Goal: Information Seeking & Learning: Learn about a topic

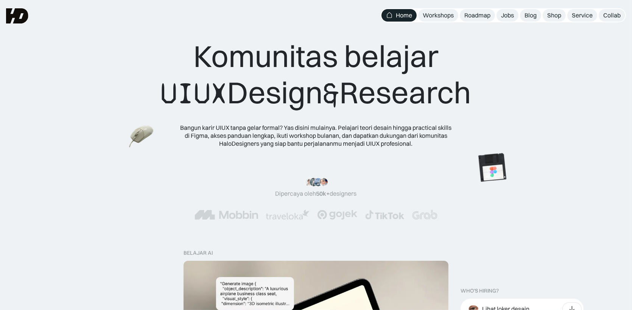
click at [559, 168] on div ""Serius, ini e-book UX pertama yang bikin gue betah baca! 📖 Penjelasannya ngali…" at bounding box center [316, 198] width 632 height 72
click at [493, 164] on img at bounding box center [492, 167] width 42 height 43
click at [468, 172] on img at bounding box center [481, 170] width 42 height 43
click at [162, 145] on img at bounding box center [177, 138] width 30 height 27
click at [132, 178] on div ""Serius, ini e-book UX pertama yang bikin gue betah baca! 📖 Penjelasannya ngali…" at bounding box center [316, 199] width 572 height 42
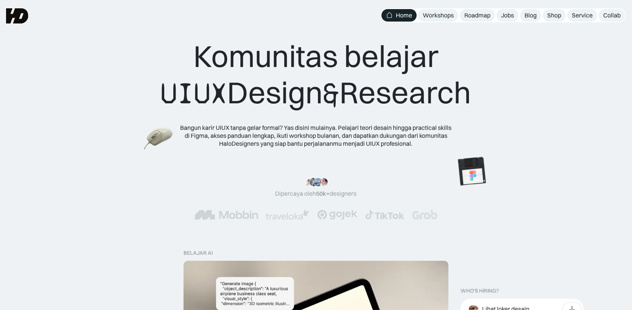
click at [144, 126] on img at bounding box center [159, 139] width 30 height 27
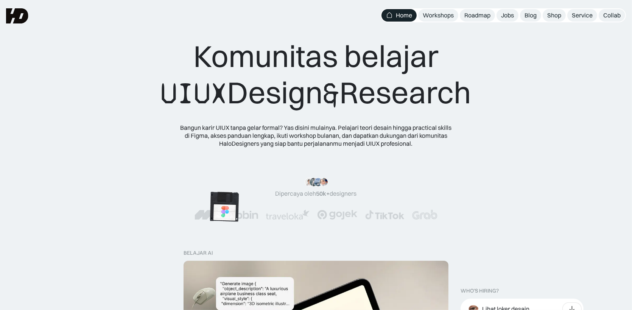
click at [246, 186] on img at bounding box center [224, 207] width 42 height 43
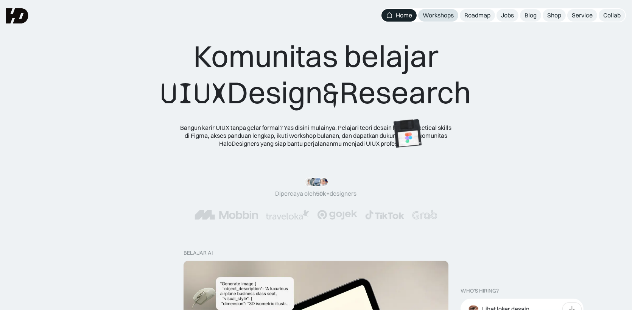
click at [443, 14] on div "Workshops" at bounding box center [438, 15] width 31 height 8
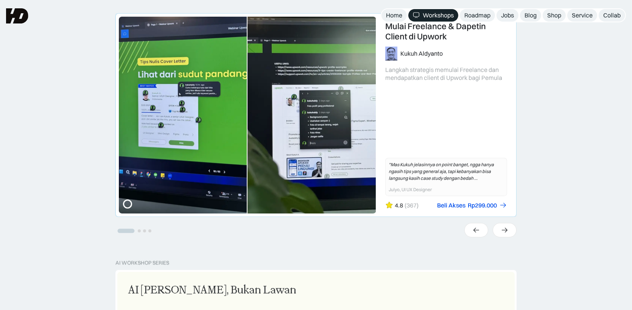
scroll to position [126, 0]
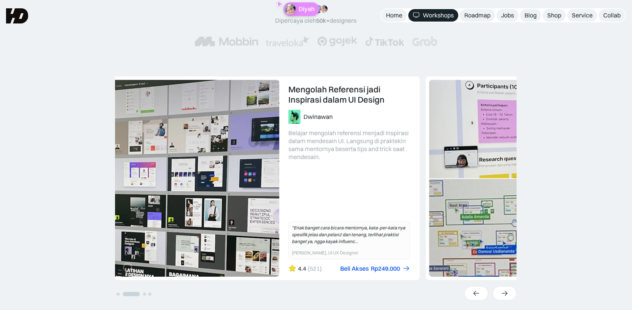
drag, startPoint x: 350, startPoint y: 238, endPoint x: 107, endPoint y: 210, distance: 244.6
click at [205, 228] on link "2 of 4" at bounding box center [219, 178] width 400 height 203
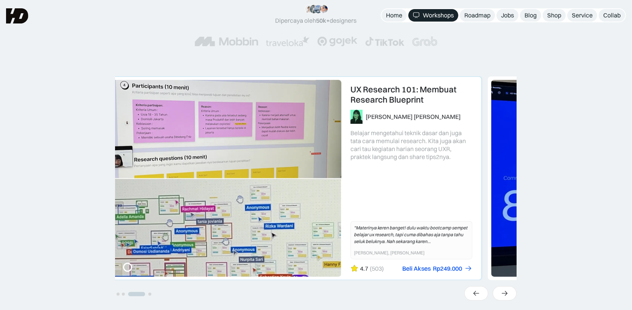
drag, startPoint x: 338, startPoint y: 187, endPoint x: 187, endPoint y: 186, distance: 150.3
click at [201, 188] on link "3 of 4" at bounding box center [281, 178] width 400 height 203
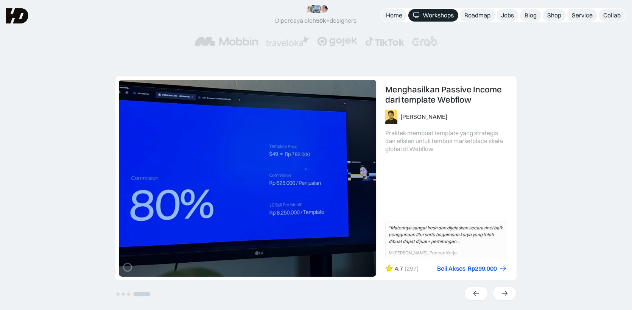
drag, startPoint x: 296, startPoint y: 164, endPoint x: 150, endPoint y: 180, distance: 147.4
click at [168, 179] on link "4 of 4" at bounding box center [316, 178] width 400 height 203
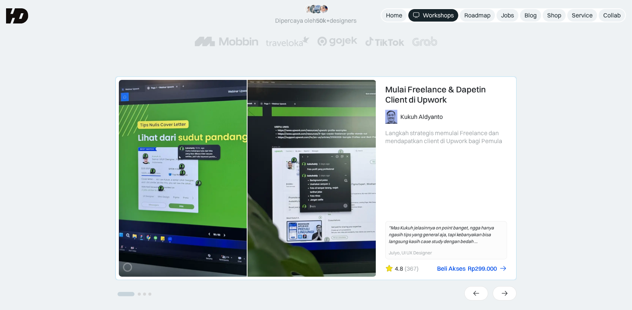
click at [303, 159] on link "1 of 4" at bounding box center [316, 178] width 400 height 203
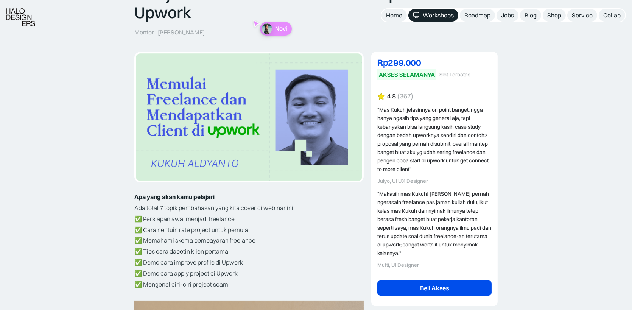
scroll to position [126, 0]
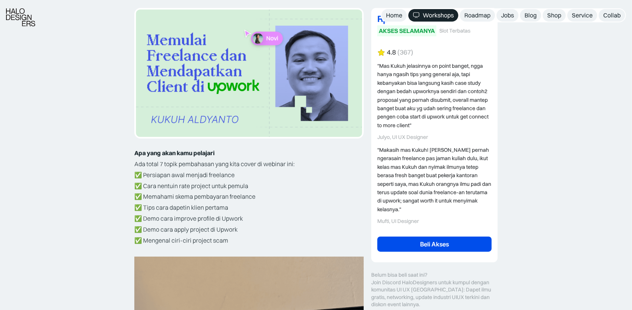
click at [139, 159] on p "Ada total 7 topik pembahasan yang kita cover di webinar ini:" at bounding box center [248, 164] width 229 height 11
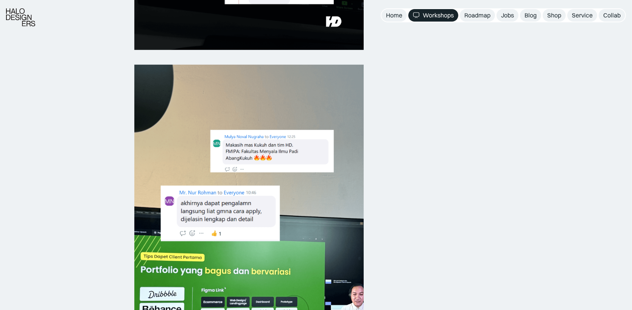
scroll to position [757, 0]
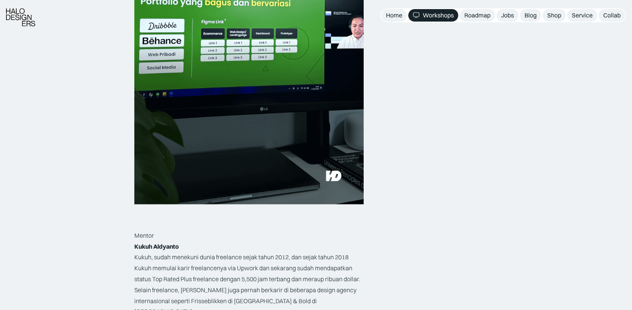
scroll to position [1136, 0]
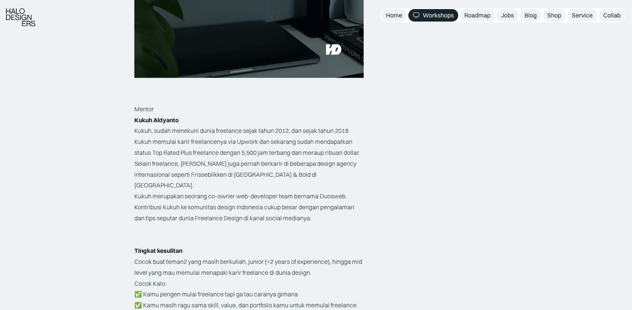
click at [170, 176] on p "Kukuh, sudah menekuni dunia freelance sejak tahun 2012, dan sejak tahun 2018 Ku…" at bounding box center [248, 157] width 229 height 65
click at [170, 175] on p "Kukuh, sudah menekuni dunia freelance sejak tahun 2012, dan sejak tahun 2018 Ku…" at bounding box center [248, 157] width 229 height 65
click at [231, 168] on p "Kukuh, sudah menekuni dunia freelance sejak tahun 2012, dan sejak tahun 2018 Ku…" at bounding box center [248, 157] width 229 height 65
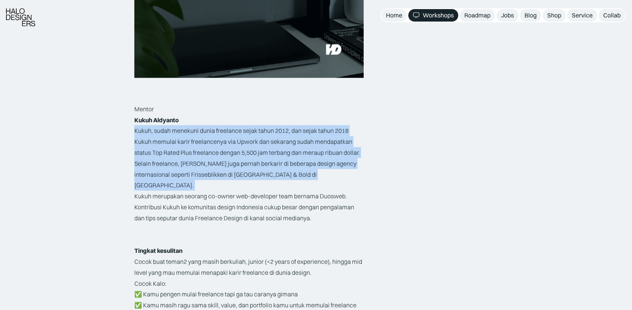
click at [231, 168] on p "Kukuh, sudah menekuni dunia freelance sejak tahun 2012, dan sejak tahun 2018 Ku…" at bounding box center [248, 157] width 229 height 65
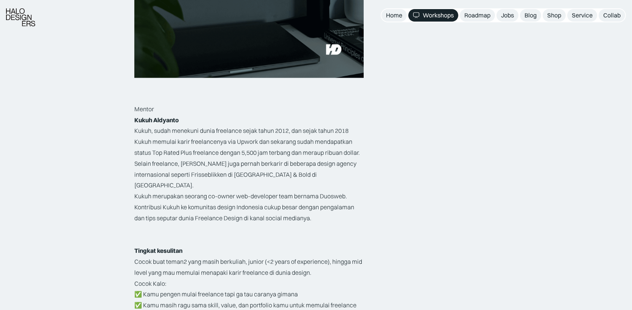
click at [202, 207] on p "Kukuh merupakan seorang co-owner web-developer team bernama Duosweb. Kontribusi…" at bounding box center [248, 207] width 229 height 33
click at [192, 191] on p "Kukuh merupakan seorang co-owner web-developer team bernama Duosweb. Kontribusi…" at bounding box center [248, 207] width 229 height 33
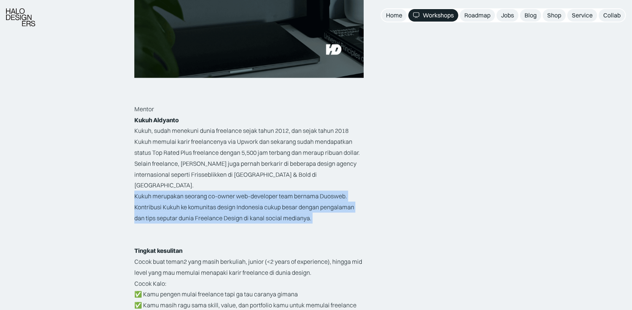
click at [192, 191] on p "Kukuh merupakan seorang co-owner web-developer team bernama Duosweb. Kontribusi…" at bounding box center [248, 207] width 229 height 33
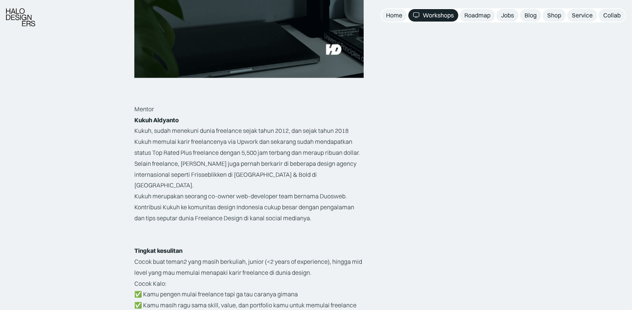
click at [256, 166] on p "Kukuh, sudah menekuni dunia freelance sejak tahun 2012, dan sejak tahun 2018 Ku…" at bounding box center [248, 157] width 229 height 65
click at [331, 191] on p "Kukuh merupakan seorang co-owner web-developer team bernama Duosweb. Kontribusi…" at bounding box center [248, 207] width 229 height 33
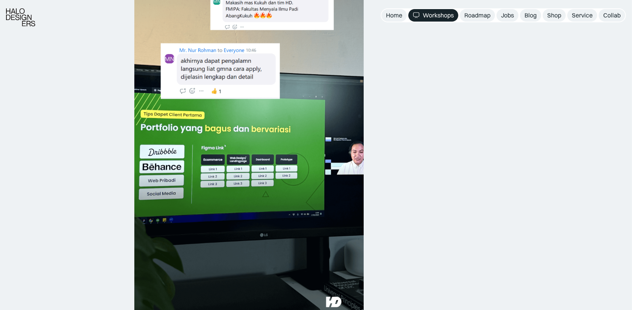
scroll to position [1198, 0]
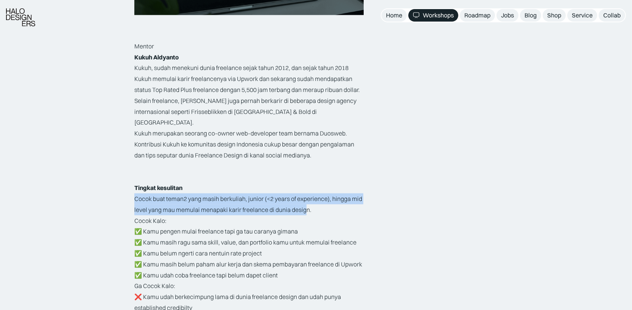
drag, startPoint x: 306, startPoint y: 199, endPoint x: 125, endPoint y: 190, distance: 181.2
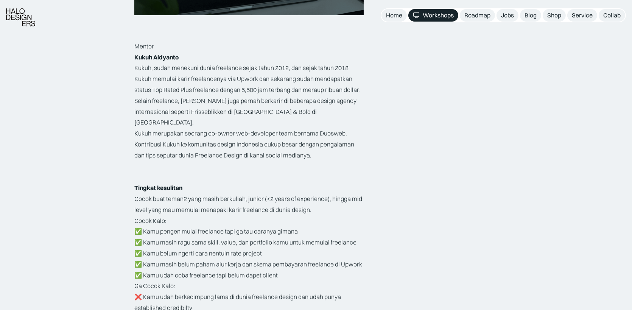
scroll to position [1262, 0]
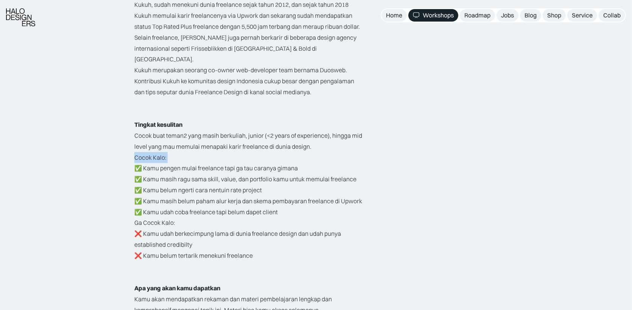
drag, startPoint x: 125, startPoint y: 157, endPoint x: 319, endPoint y: 151, distance: 194.3
click at [287, 172] on p "Cocok Kalo: ✅ Kamu pengen mulai freelance tapi ga tau caranya gimana ✅ Kamu mas…" at bounding box center [248, 184] width 229 height 65
click at [286, 172] on p "Cocok Kalo: ✅ Kamu pengen mulai freelance tapi ga tau caranya gimana ✅ Kamu mas…" at bounding box center [248, 184] width 229 height 65
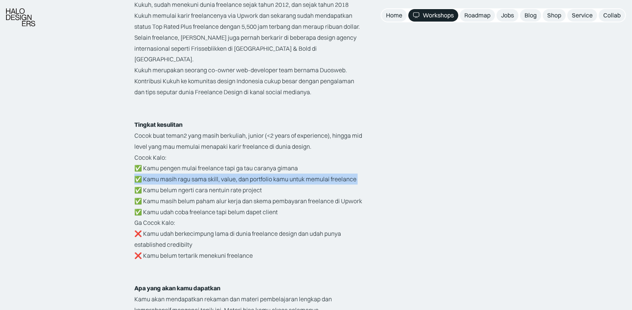
click at [286, 172] on p "Cocok Kalo: ✅ Kamu pengen mulai freelance tapi ga tau caranya gimana ✅ Kamu mas…" at bounding box center [248, 184] width 229 height 65
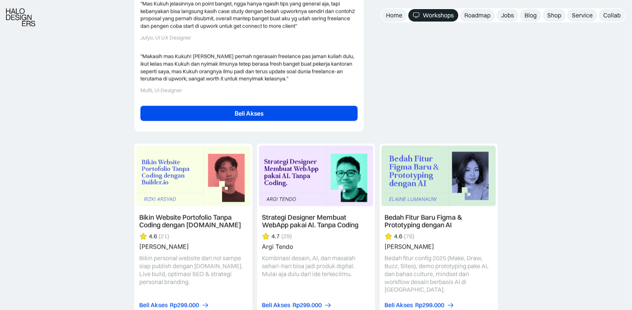
scroll to position [2019, 0]
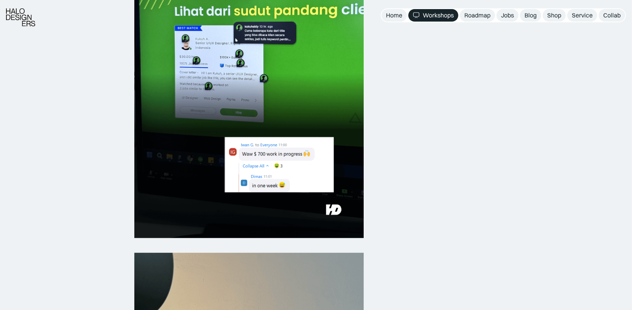
scroll to position [568, 0]
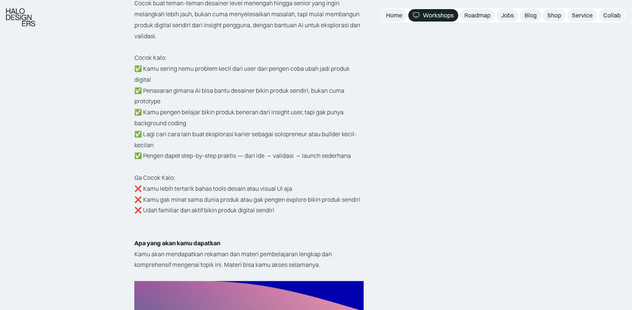
scroll to position [1325, 0]
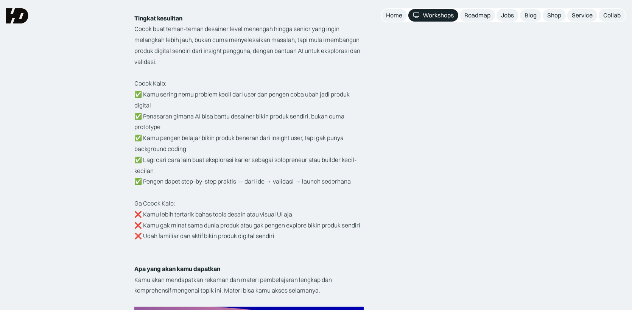
click at [157, 121] on p "Cocok Kalo: ✅ Kamu sering nemu problem kecil dari user dan pengen coba ubah jad…" at bounding box center [248, 132] width 229 height 109
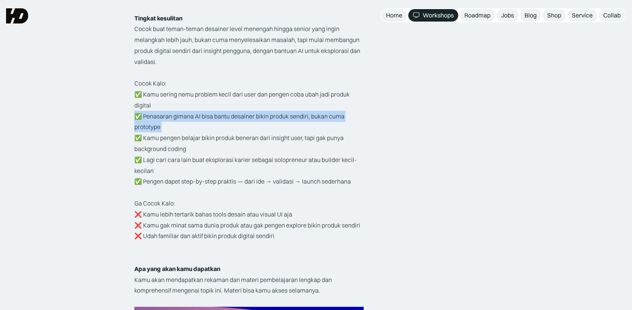
click at [158, 121] on p "Cocok Kalo: ✅ Kamu sering nemu problem kecil dari user dan pengen coba ubah jad…" at bounding box center [248, 132] width 229 height 109
click at [247, 122] on p "Cocok Kalo: ✅ Kamu sering nemu problem kecil dari user dan pengen coba ubah jad…" at bounding box center [248, 132] width 229 height 109
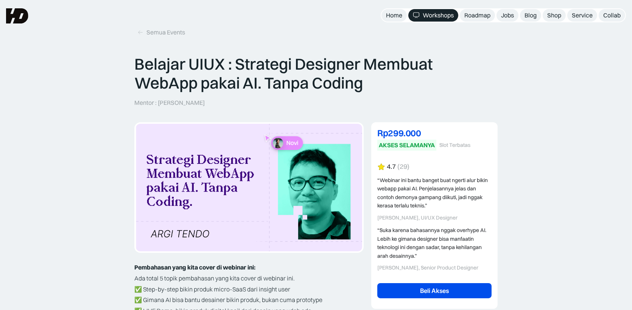
scroll to position [0, 0]
